Goal: Information Seeking & Learning: Check status

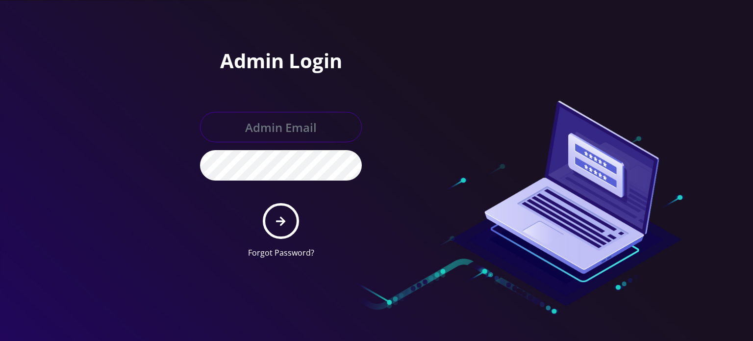
type input "allchoiceconnect@britewireless.com"
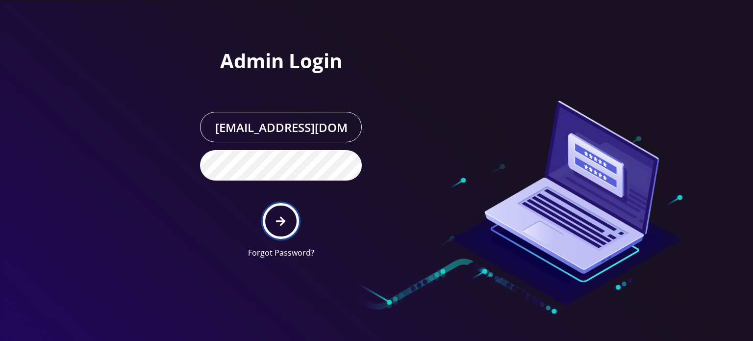
click at [282, 225] on icon "submit" at bounding box center [280, 221] width 9 height 11
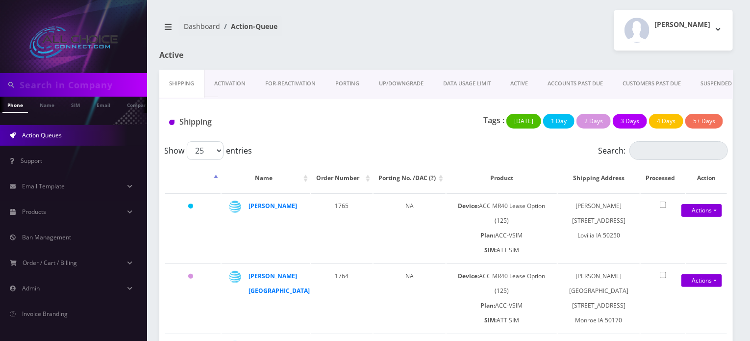
drag, startPoint x: 71, startPoint y: 90, endPoint x: 66, endPoint y: 92, distance: 5.9
click at [71, 90] on input "text" at bounding box center [82, 85] width 125 height 19
paste input "Konopasek"
type input "Konopasek"
click at [51, 106] on link "Name" at bounding box center [47, 105] width 25 height 16
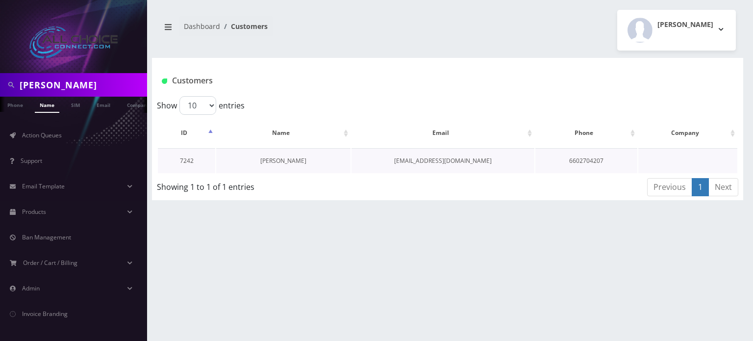
click at [295, 159] on link "[PERSON_NAME]" at bounding box center [283, 160] width 46 height 8
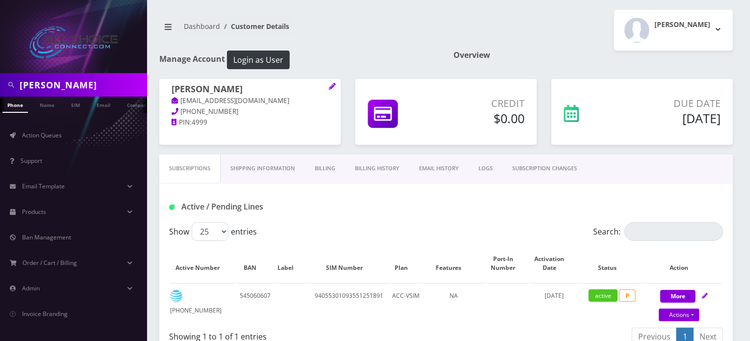
click at [373, 168] on link "Billing History" at bounding box center [377, 168] width 64 height 28
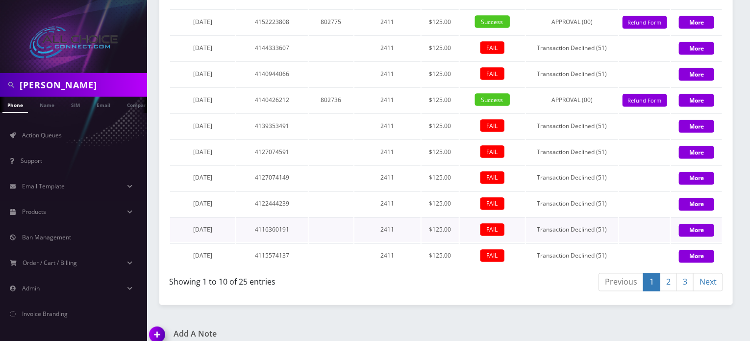
scroll to position [805, 0]
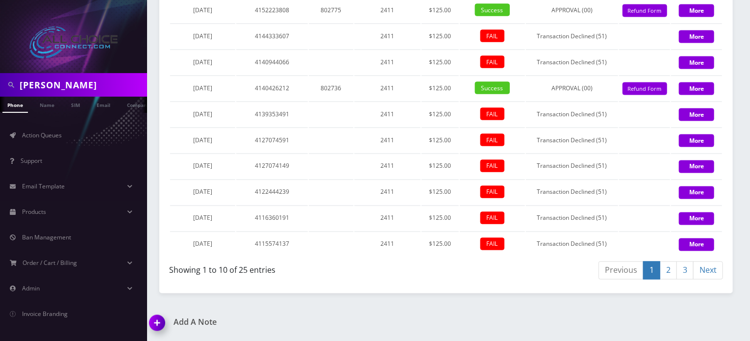
click at [686, 276] on link "3" at bounding box center [685, 270] width 17 height 18
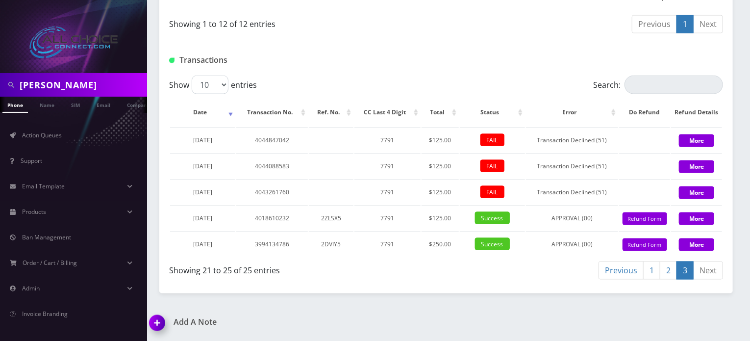
scroll to position [677, 0]
click at [674, 275] on link "2" at bounding box center [668, 270] width 17 height 18
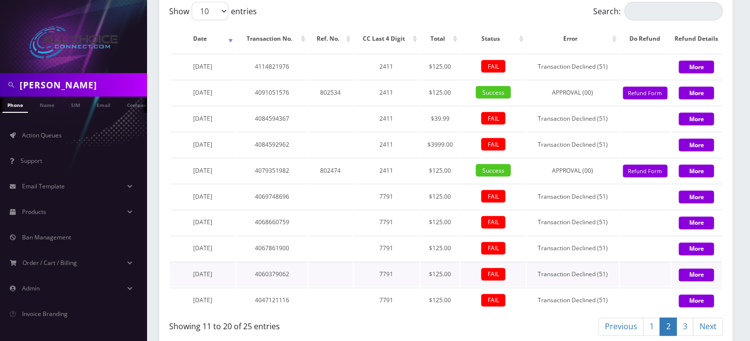
scroll to position [805, 0]
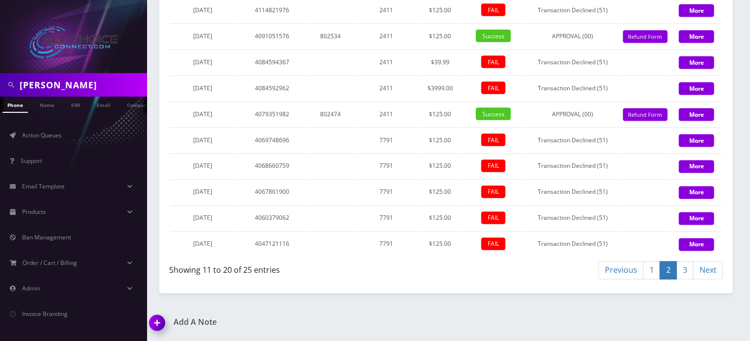
click at [683, 266] on link "3" at bounding box center [685, 270] width 17 height 18
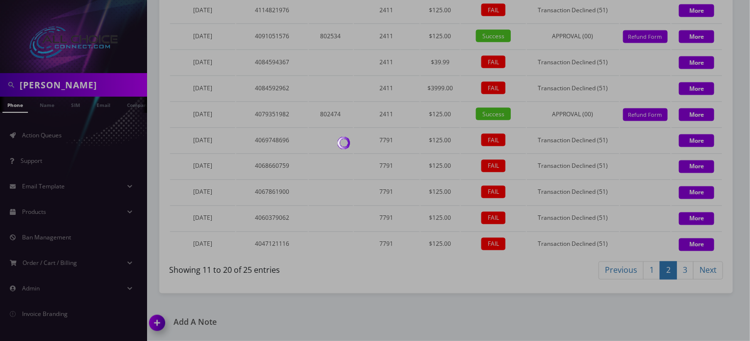
scroll to position [677, 0]
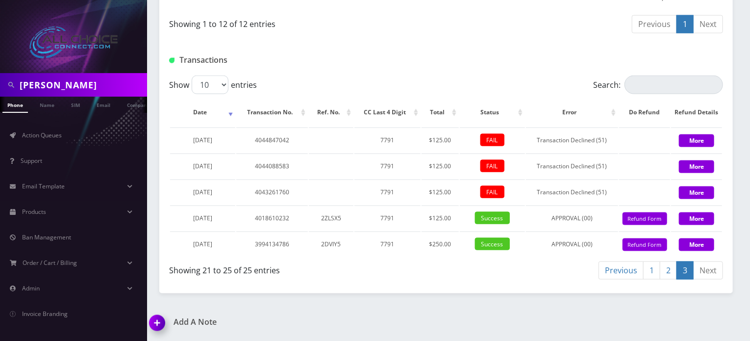
click at [671, 270] on link "2" at bounding box center [668, 270] width 17 height 18
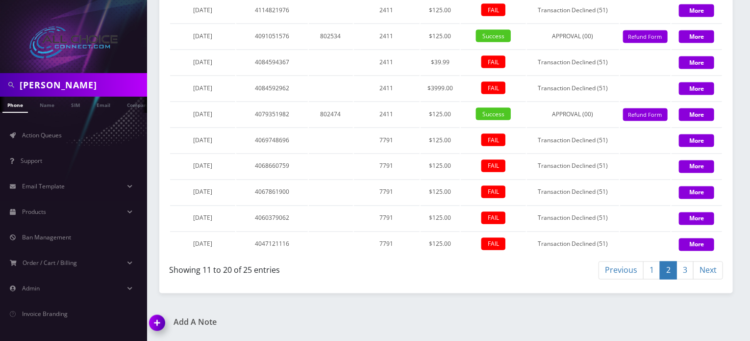
scroll to position [805, 0]
click at [655, 273] on link "1" at bounding box center [651, 270] width 17 height 18
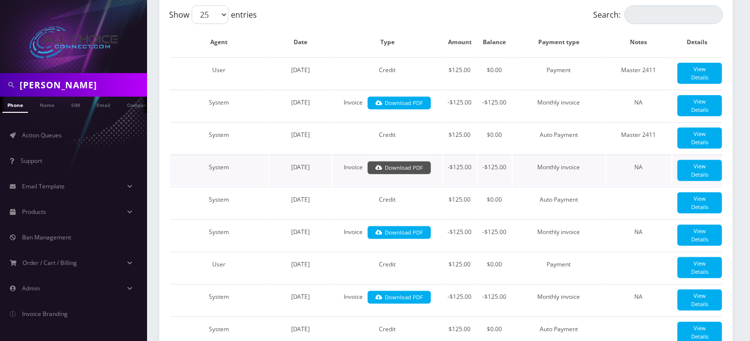
scroll to position [70, 0]
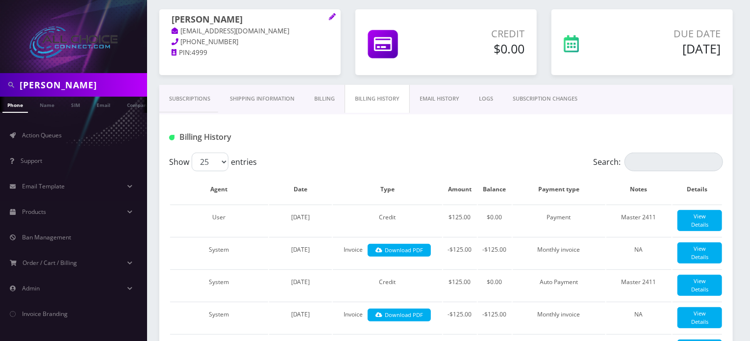
click at [226, 17] on h1 "Dylan Konopasek" at bounding box center [250, 20] width 157 height 12
copy h1 "Konopasek"
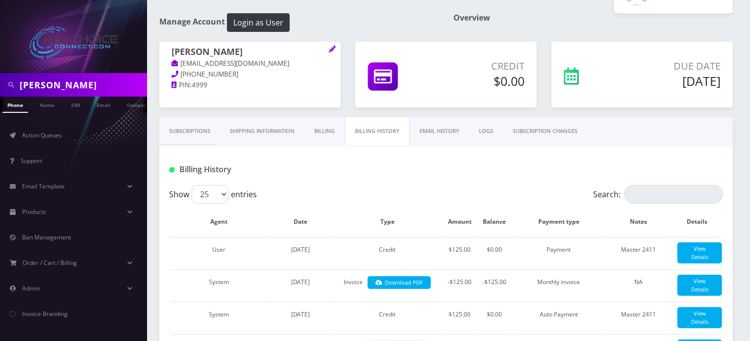
scroll to position [0, 0]
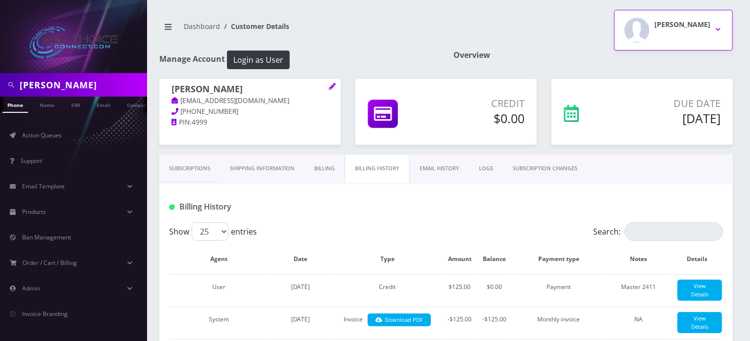
click at [714, 26] on button "Rob W" at bounding box center [674, 30] width 119 height 41
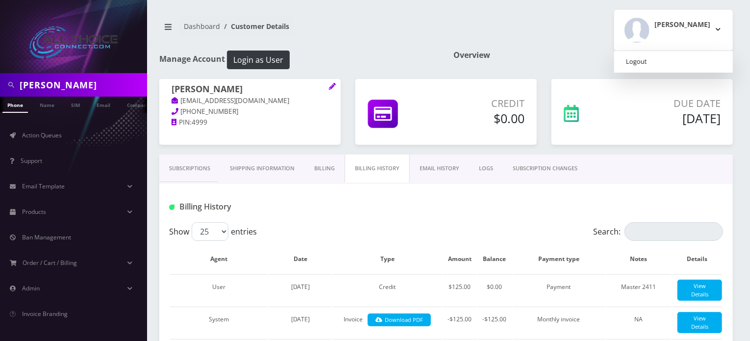
click at [672, 61] on link "Logout" at bounding box center [674, 62] width 119 height 14
